Goal: Information Seeking & Learning: Learn about a topic

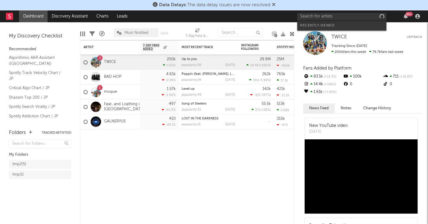
type input "t"
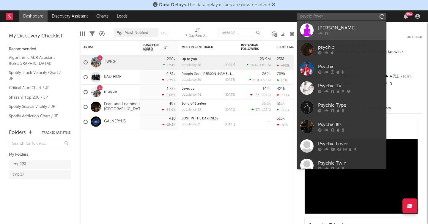
type input "psychic fever"
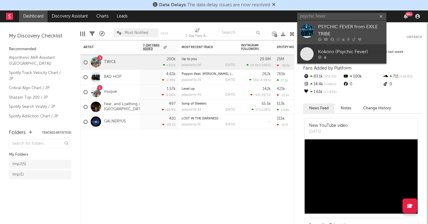
click at [343, 33] on div "PSYCHIC FEVER from EXILE TRIBE" at bounding box center [350, 30] width 65 height 14
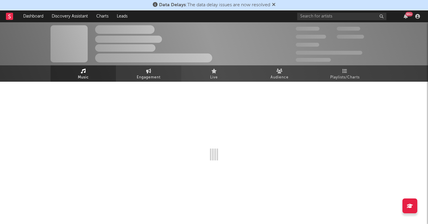
click at [137, 79] on span "Engagement" at bounding box center [149, 77] width 24 height 7
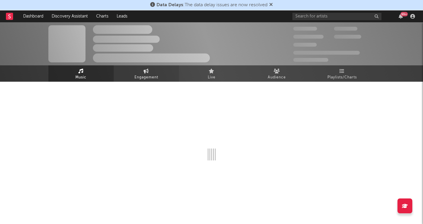
select select "1w"
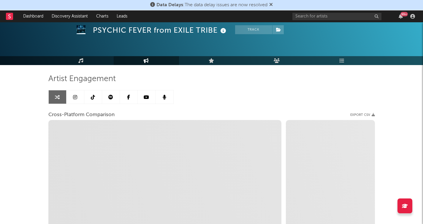
scroll to position [20, 0]
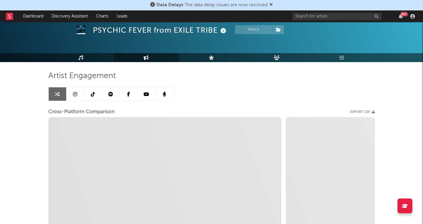
click at [93, 95] on icon at bounding box center [93, 94] width 4 height 5
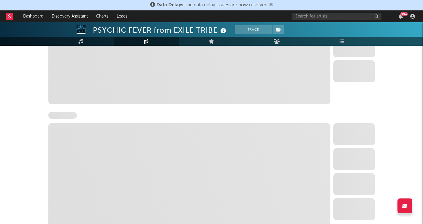
select select "6m"
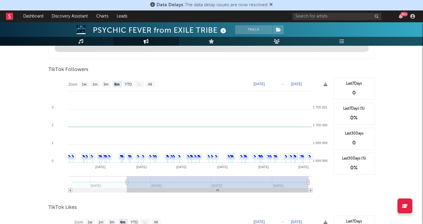
scroll to position [534, 0]
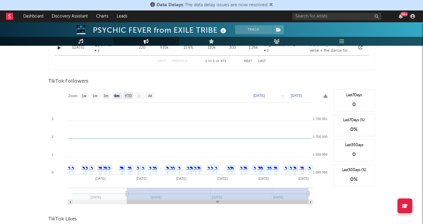
click at [128, 95] on text "YTD" at bounding box center [127, 96] width 7 height 4
select select "YTD"
type input "[DATE]"
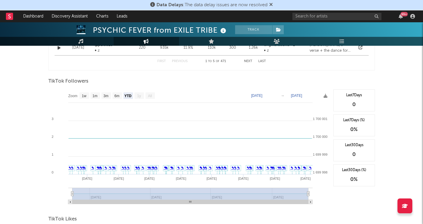
scroll to position [545, 0]
click at [148, 94] on text "All" at bounding box center [150, 96] width 4 height 4
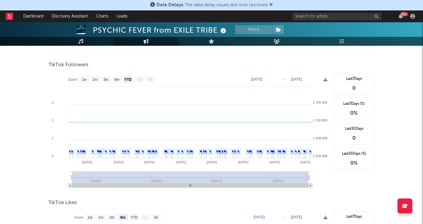
scroll to position [587, 0]
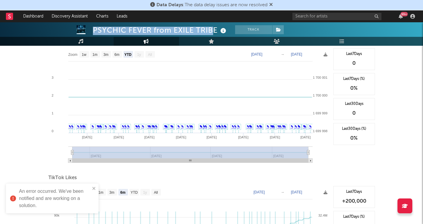
drag, startPoint x: 213, startPoint y: 31, endPoint x: 94, endPoint y: 31, distance: 119.4
click at [94, 31] on div "PSYCHIC FEVER from EXILE TRIBE" at bounding box center [160, 30] width 135 height 10
copy div "PSYCHIC FEVER from EXILE TRIB"
drag, startPoint x: 218, startPoint y: 31, endPoint x: 96, endPoint y: 32, distance: 121.8
click at [96, 32] on div "PSYCHIC FEVER from EXILE TRIBE" at bounding box center [160, 30] width 135 height 10
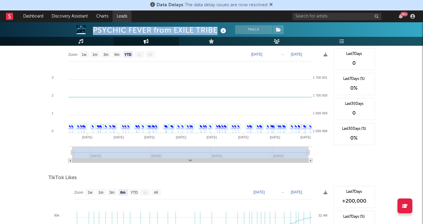
copy div "PSYCHIC FEVER from EXILE TRIBE"
click at [333, 14] on input "text" at bounding box center [337, 16] width 89 height 7
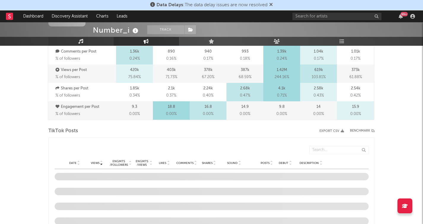
scroll to position [253, 0]
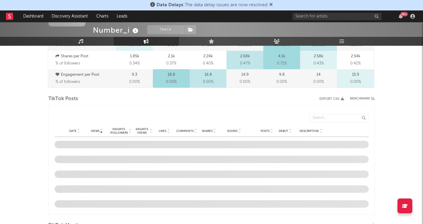
select select "6m"
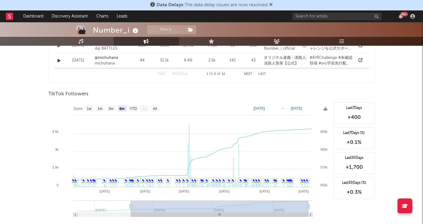
scroll to position [534, 0]
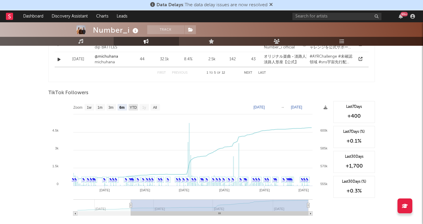
click at [134, 106] on text "YTD" at bounding box center [133, 107] width 7 height 4
select select "YTD"
type input "[DATE]"
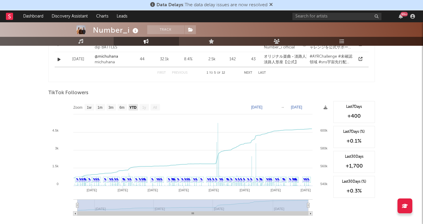
click at [134, 108] on text "YTD" at bounding box center [132, 107] width 7 height 4
click at [153, 107] on text "All" at bounding box center [155, 107] width 4 height 4
select select "All"
drag, startPoint x: 89, startPoint y: 92, endPoint x: 46, endPoint y: 92, distance: 43.1
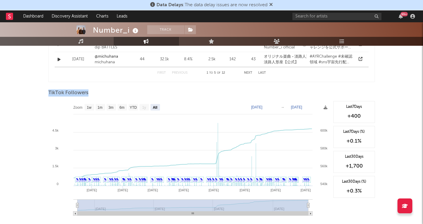
copy span "TikTok Followers"
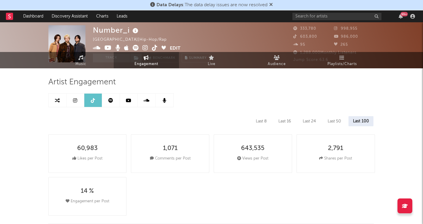
scroll to position [0, 0]
